Goal: Check status: Check status

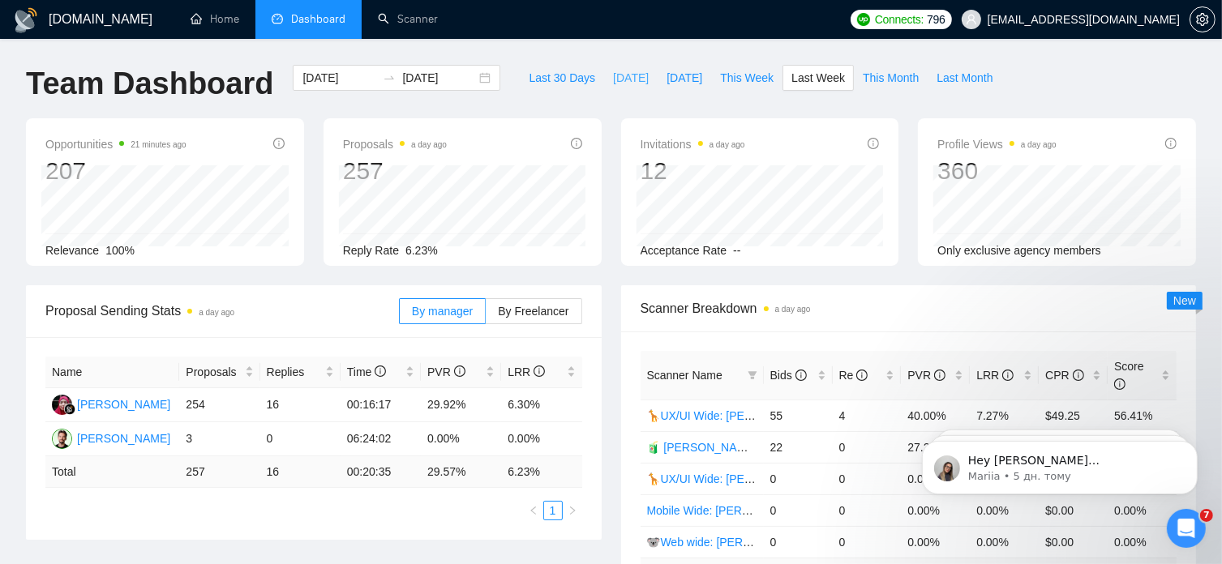
click at [613, 75] on span "[DATE]" at bounding box center [631, 78] width 36 height 18
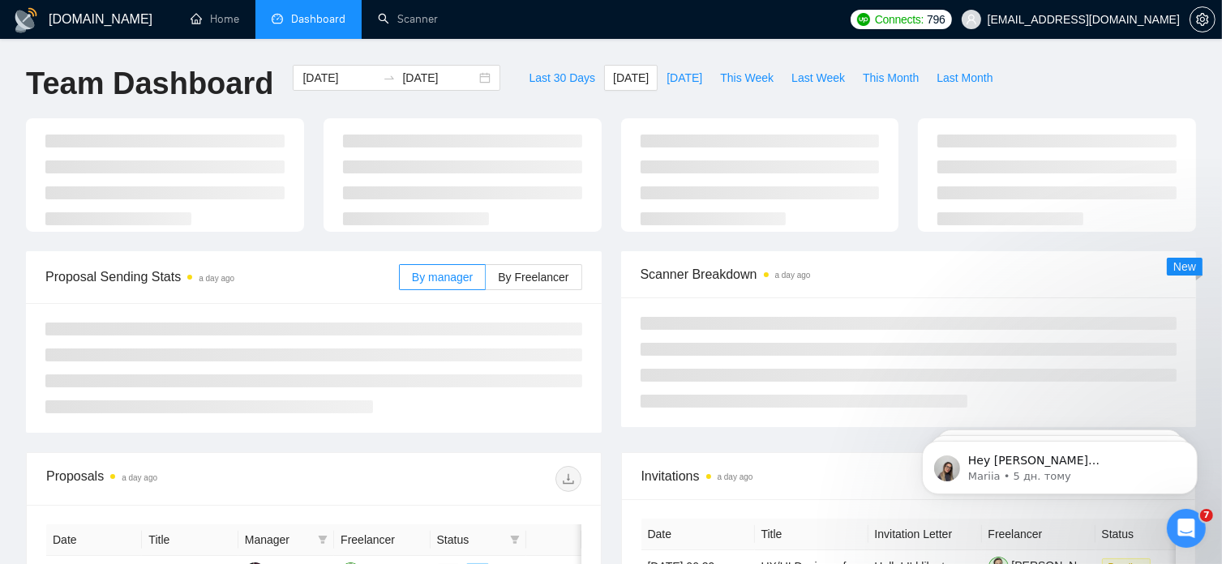
type input "[DATE]"
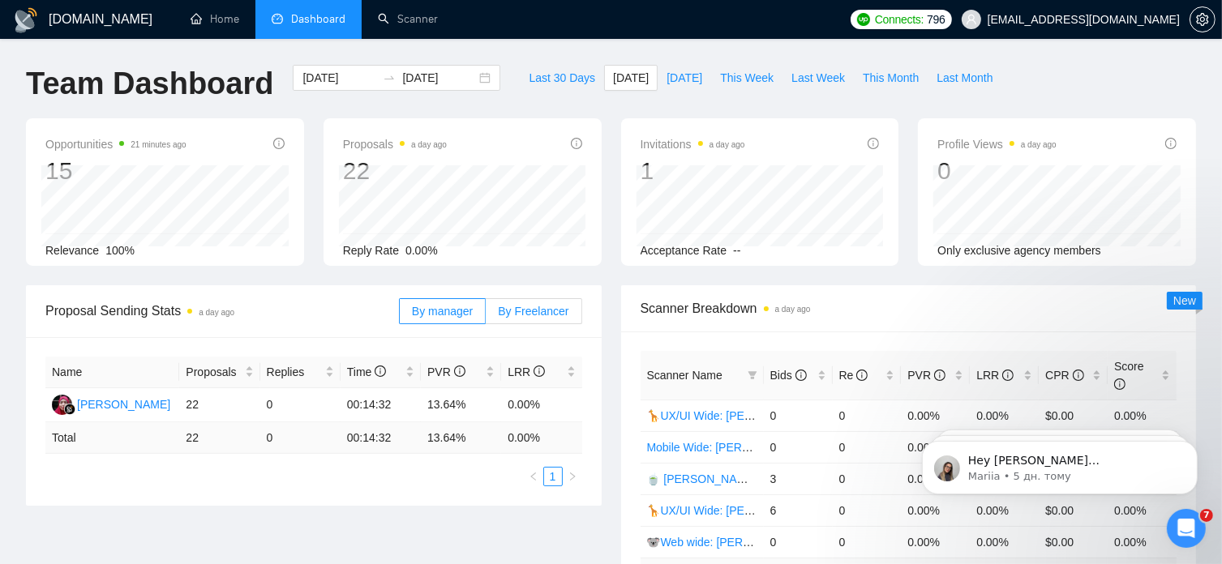
click at [535, 312] on span "By Freelancer" at bounding box center [533, 311] width 71 height 13
click at [486, 315] on input "By Freelancer" at bounding box center [486, 315] width 0 height 0
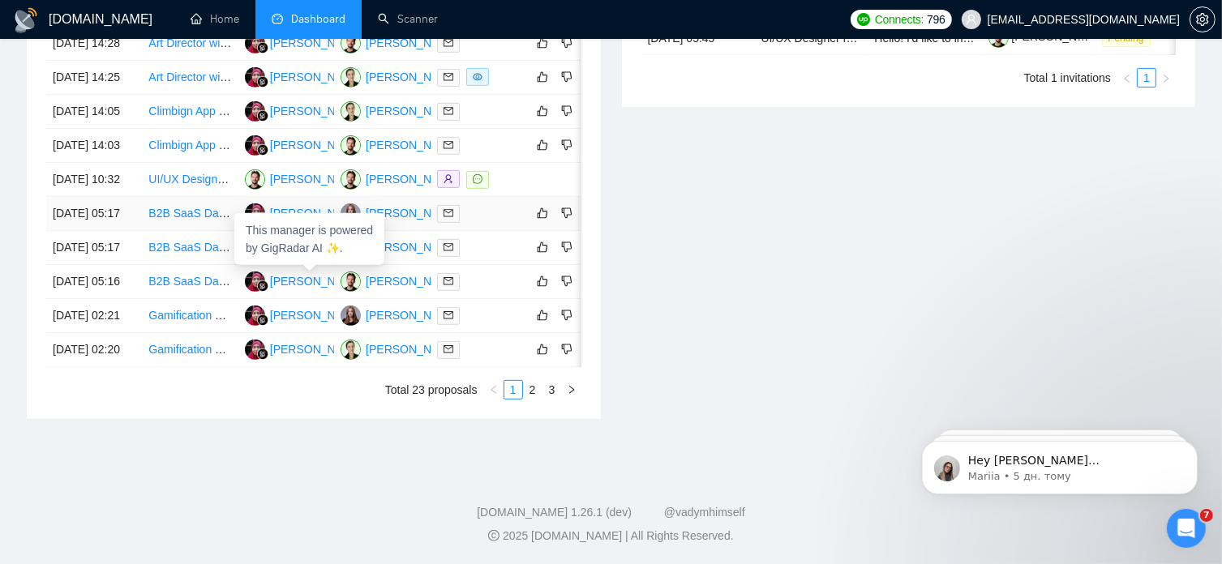
scroll to position [799, 0]
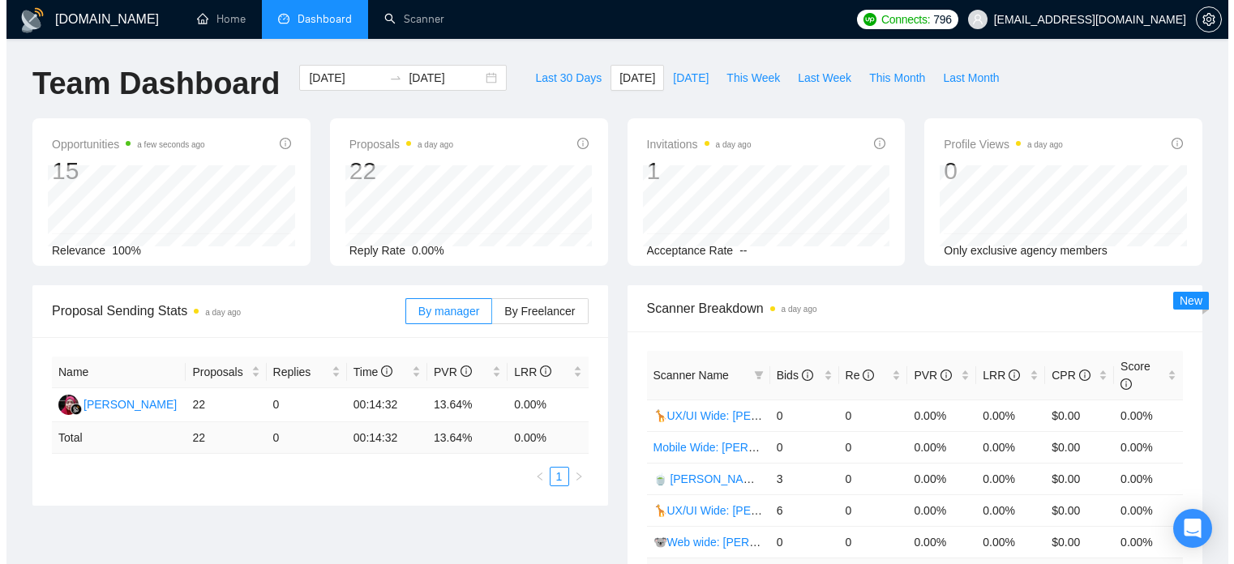
scroll to position [799, 0]
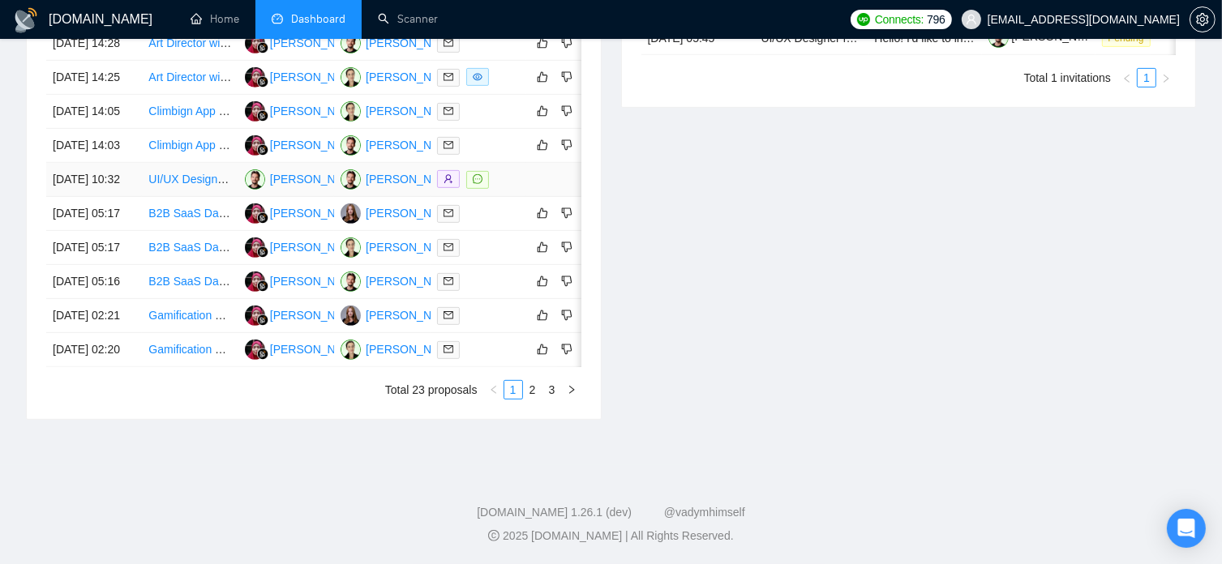
click at [315, 178] on td "[PERSON_NAME]" at bounding box center [286, 180] width 96 height 34
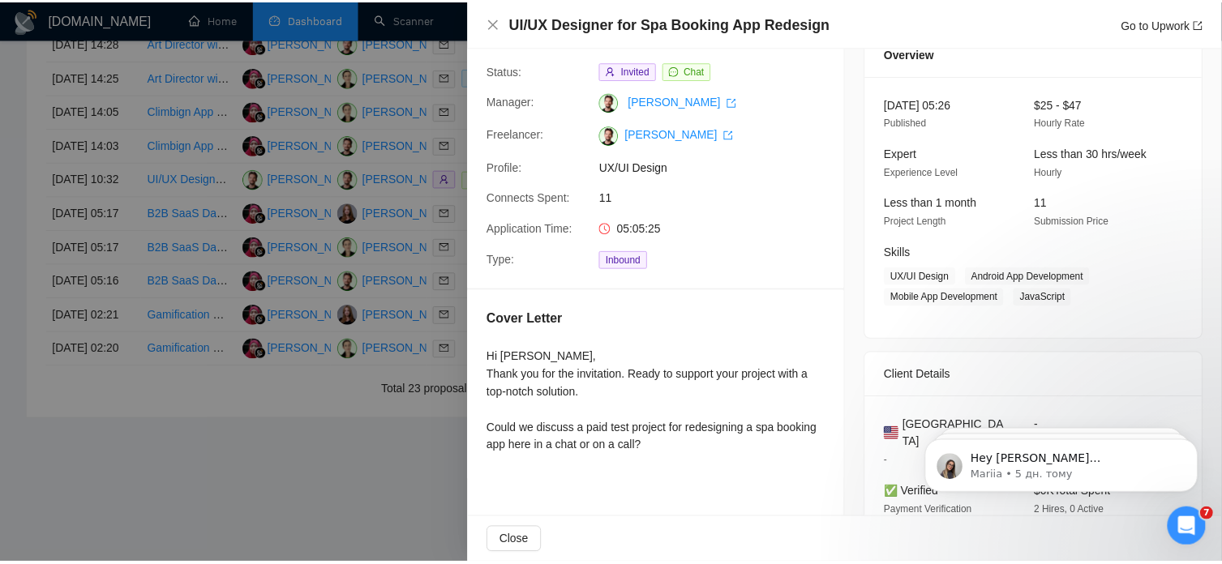
scroll to position [71, 0]
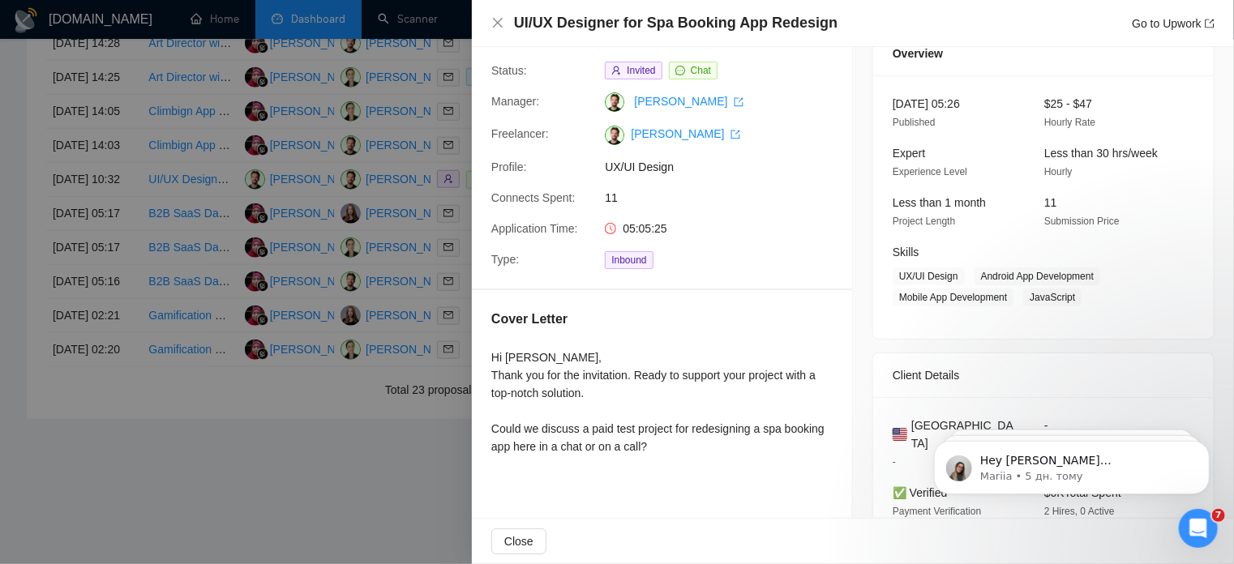
click at [299, 521] on div at bounding box center [617, 282] width 1234 height 564
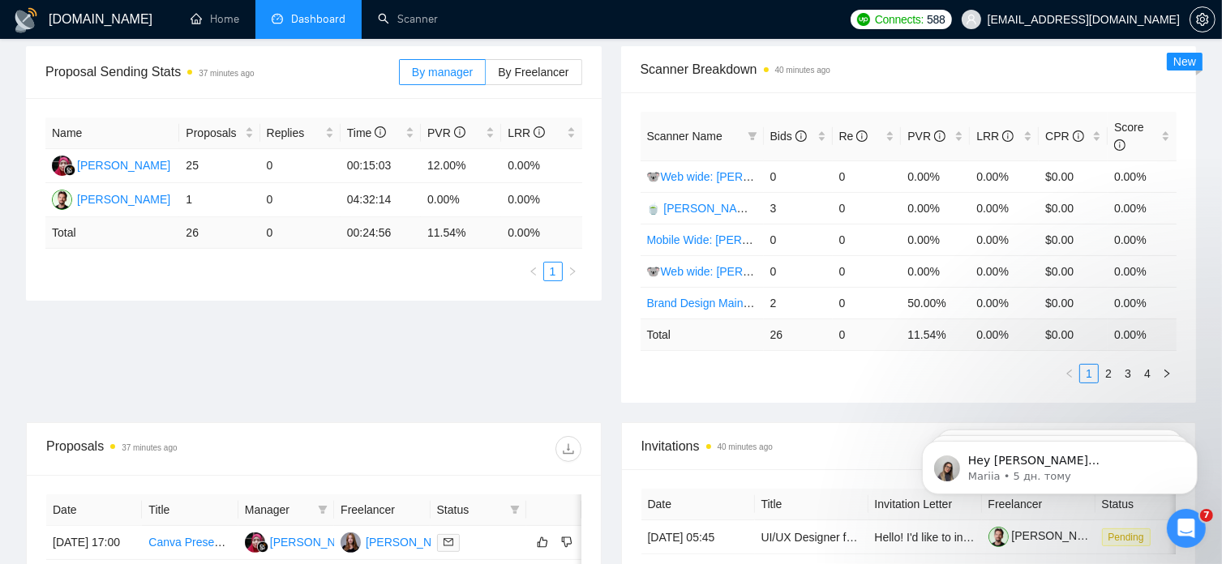
scroll to position [235, 0]
